Goal: Contribute content: Add original content to the website for others to see

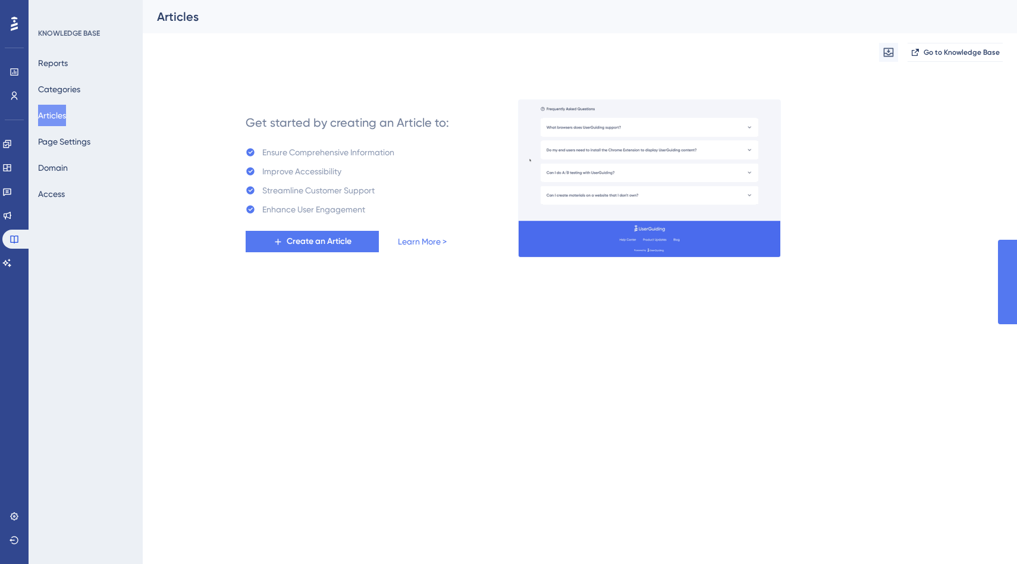
click at [402, 33] on div "Migrate from Go to Knowledge Base" at bounding box center [580, 52] width 846 height 38
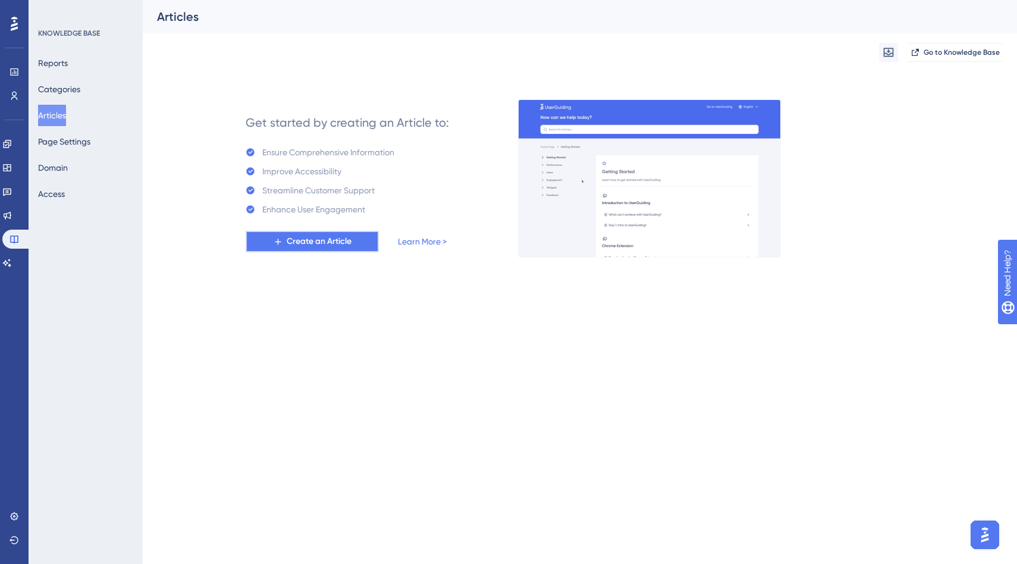
click at [346, 246] on span "Create an Article" at bounding box center [319, 241] width 65 height 14
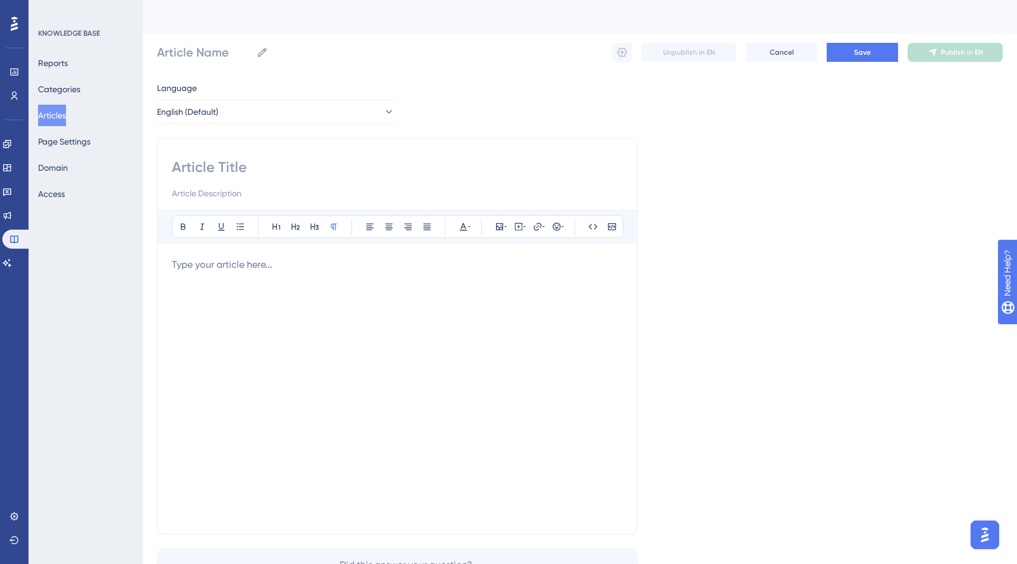
click at [275, 164] on input at bounding box center [397, 167] width 451 height 19
click at [299, 260] on p at bounding box center [397, 265] width 451 height 14
click at [425, 51] on div "Article Name Unpublish in EN Cancel Save Publish in EN" at bounding box center [580, 52] width 846 height 38
click at [278, 164] on input at bounding box center [397, 167] width 451 height 19
click at [478, 68] on div "Article Name Unpublish in EN Cancel Save Publish in EN" at bounding box center [580, 52] width 846 height 38
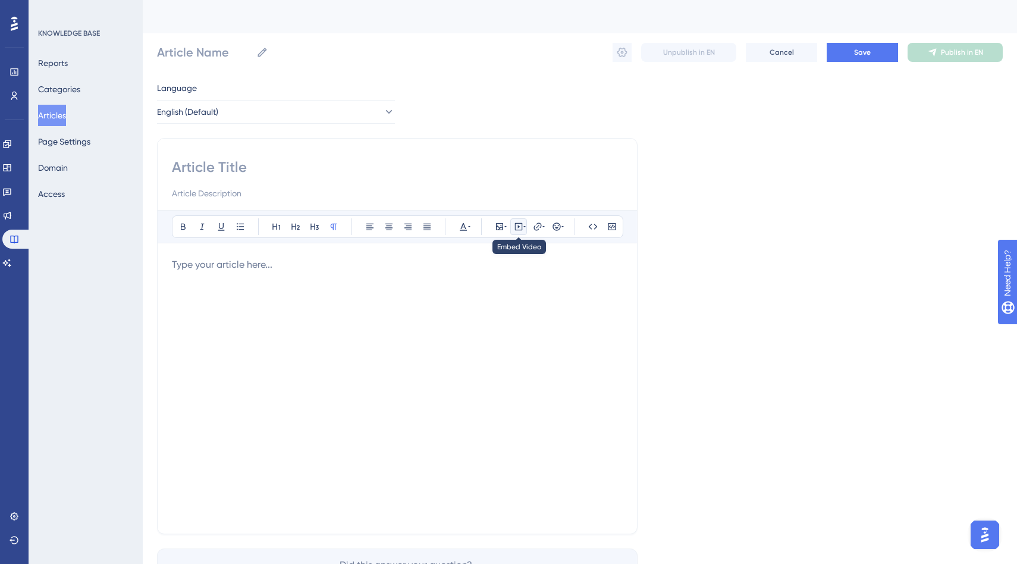
click at [519, 228] on icon at bounding box center [519, 227] width 10 height 10
click at [486, 117] on div "Language English (Default) Bold Italic Underline Bullet Point Heading 1 Heading…" at bounding box center [580, 343] width 846 height 525
click at [80, 147] on button "Page Settings" at bounding box center [64, 141] width 52 height 21
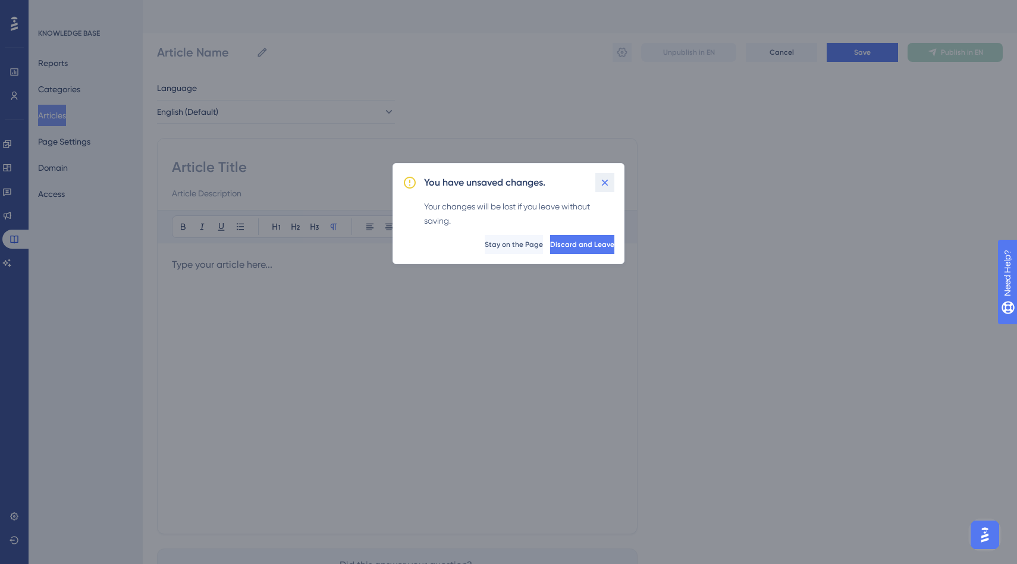
click at [608, 180] on icon at bounding box center [605, 183] width 12 height 12
